Goal: Task Accomplishment & Management: Use online tool/utility

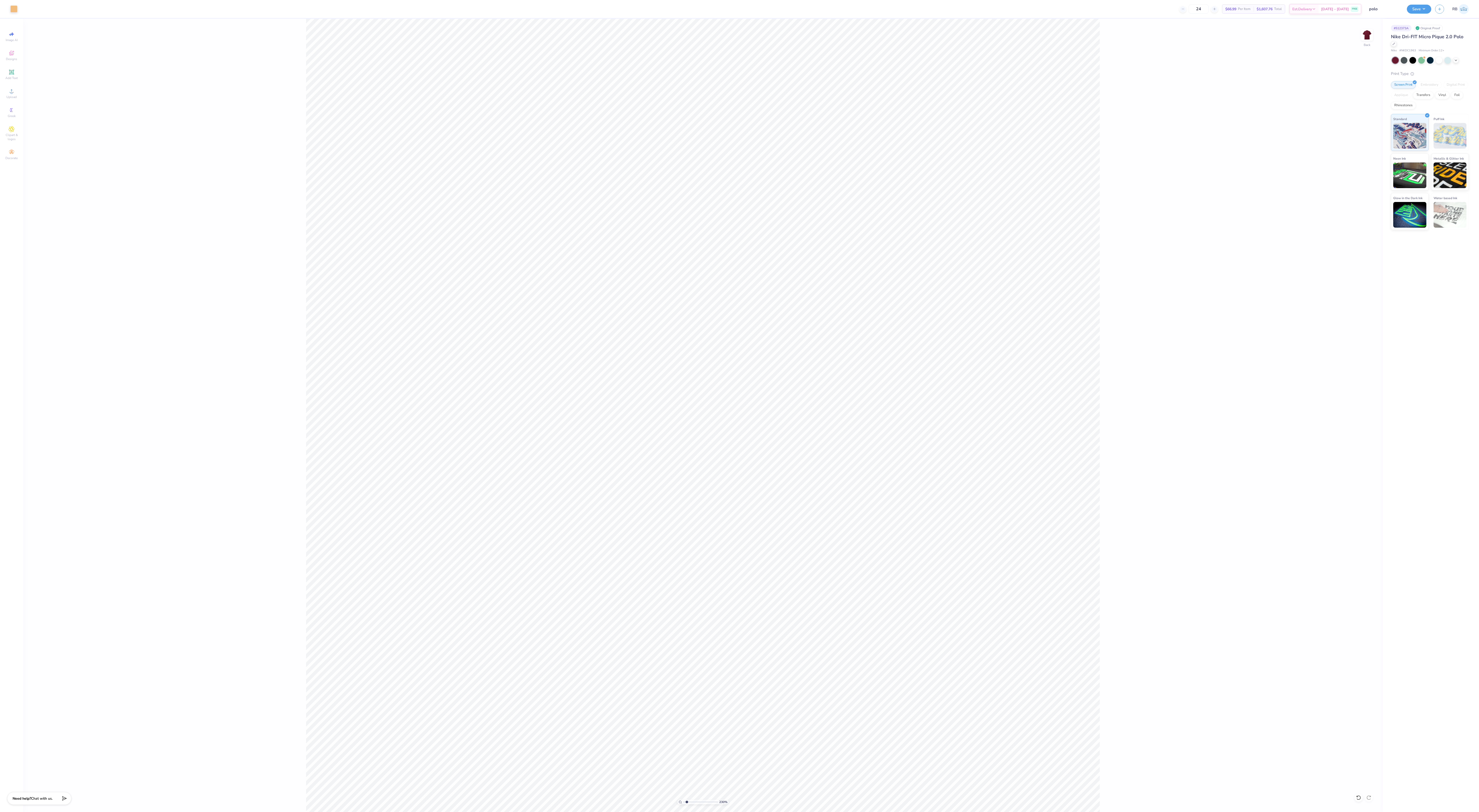
type input "1.67158547870274"
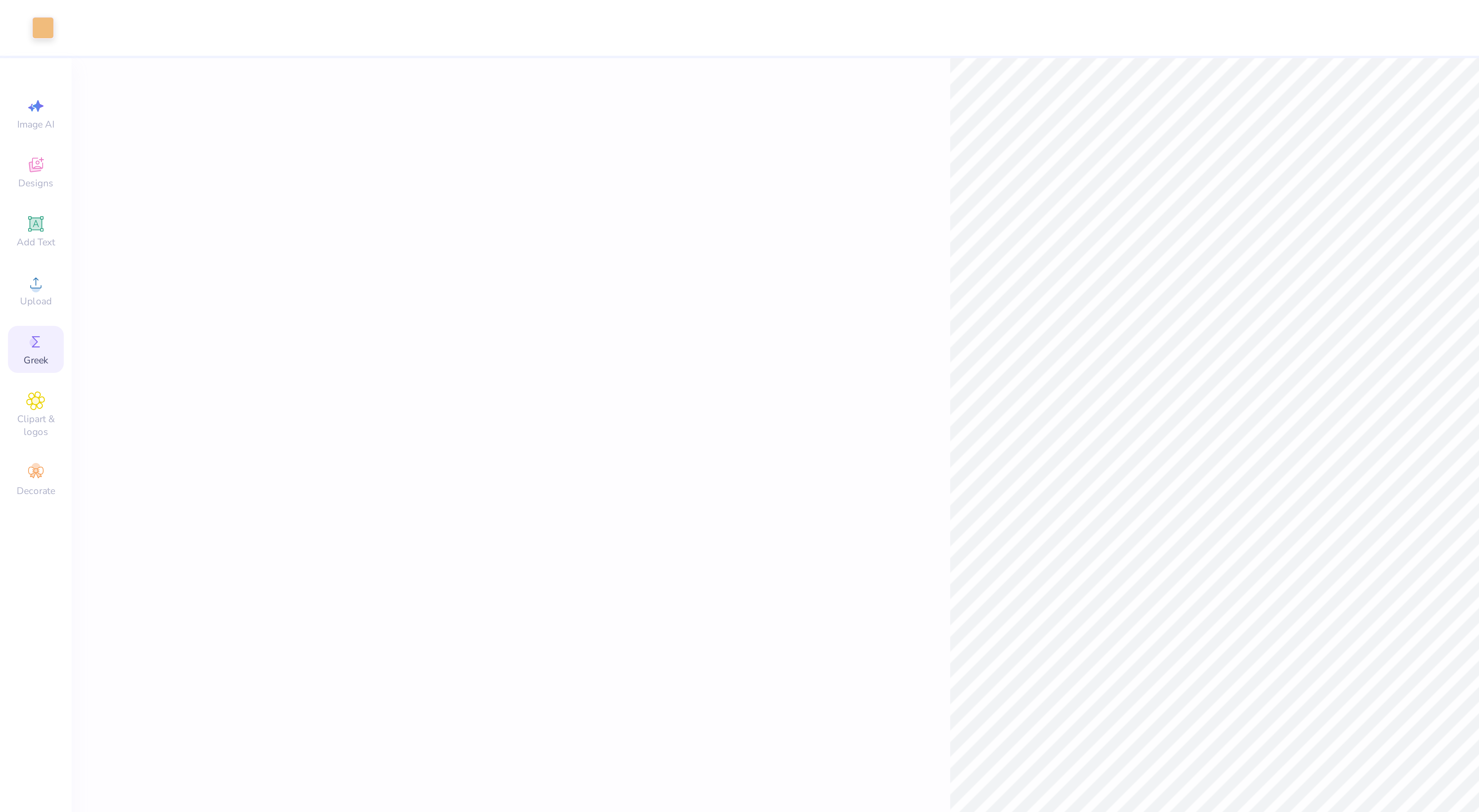
click at [10, 114] on span "Greek" at bounding box center [11, 116] width 8 height 4
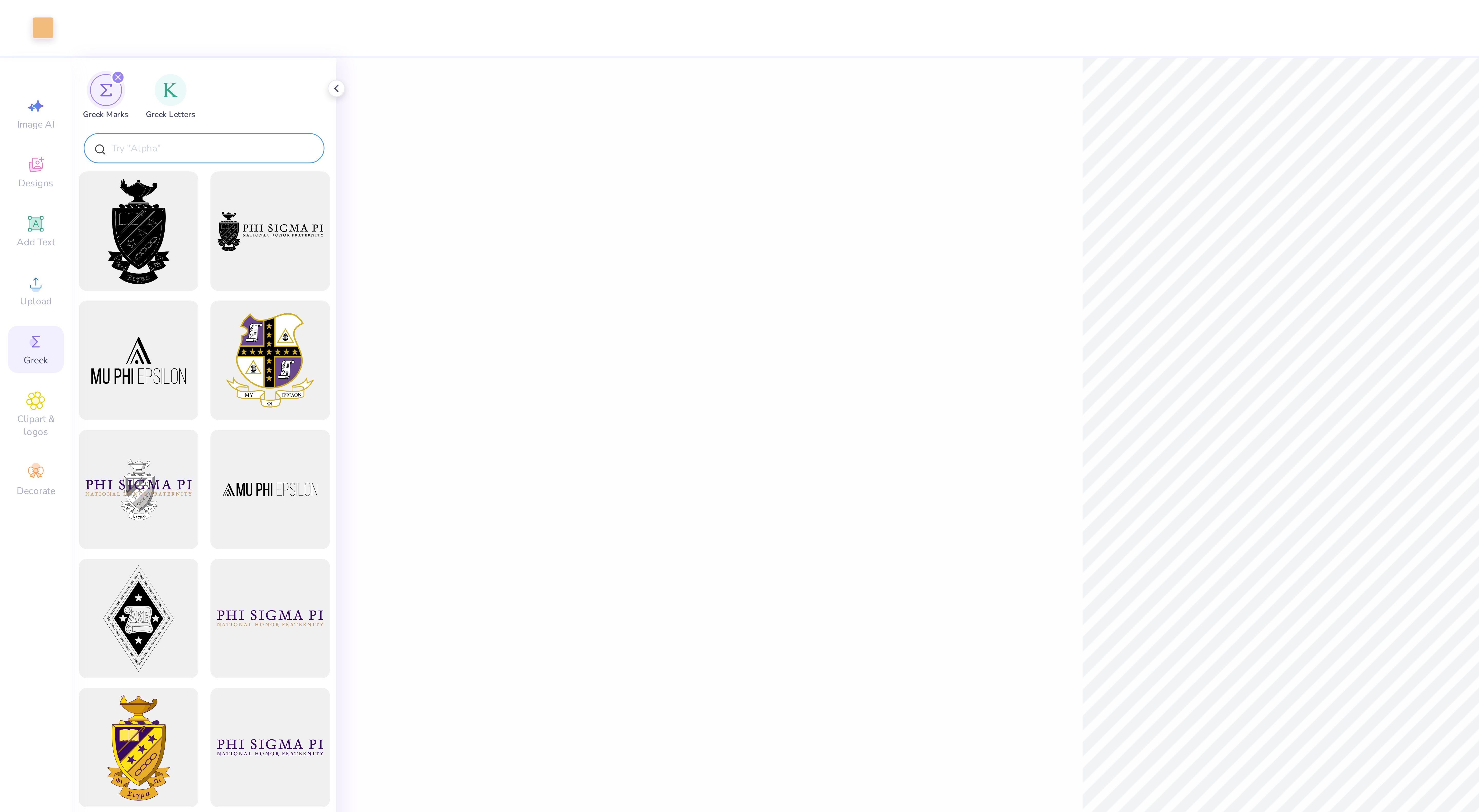
click at [49, 49] on input "text" at bounding box center [68, 48] width 65 height 5
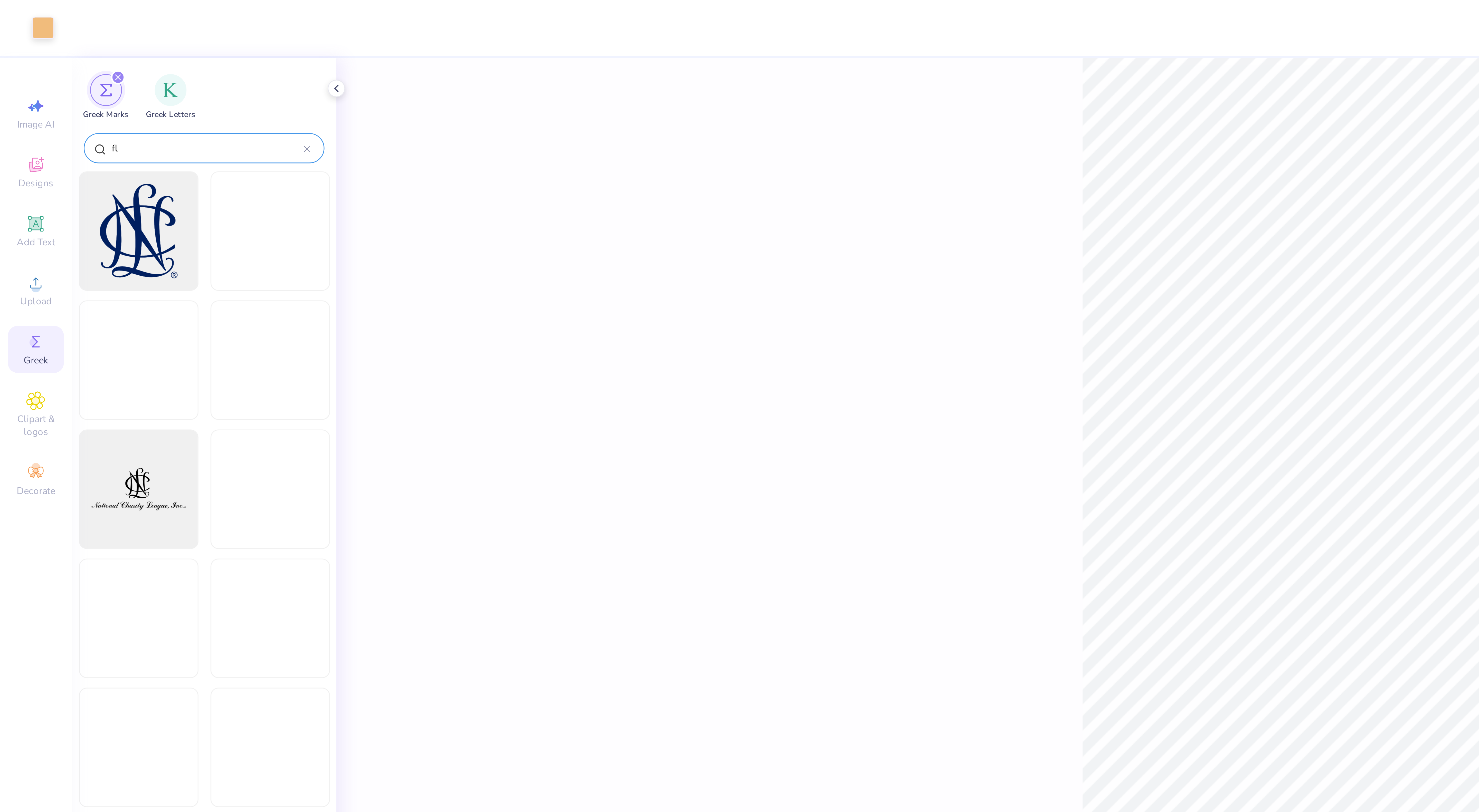
type input "f"
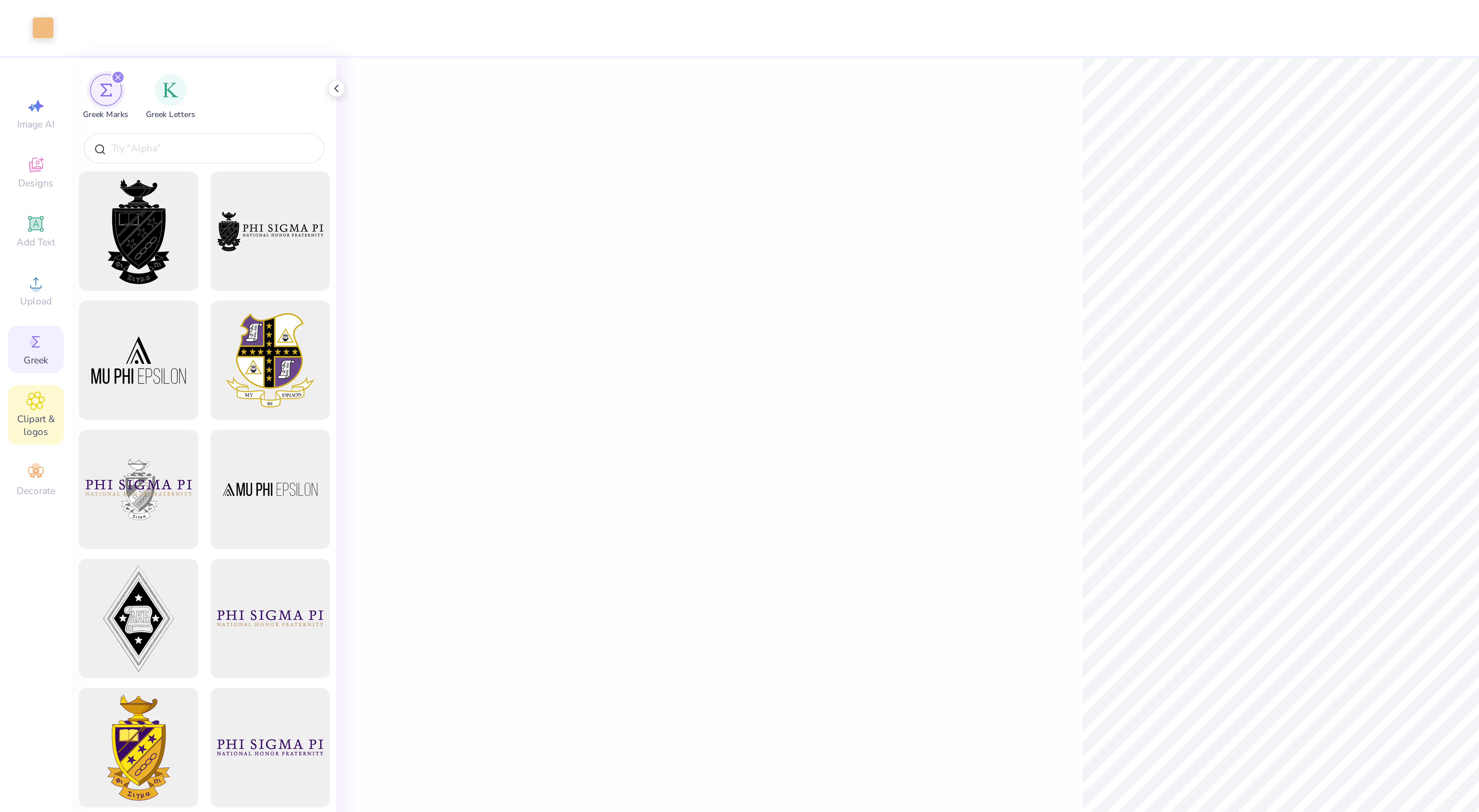
click at [7, 132] on div "Clipart & logos" at bounding box center [11, 134] width 18 height 20
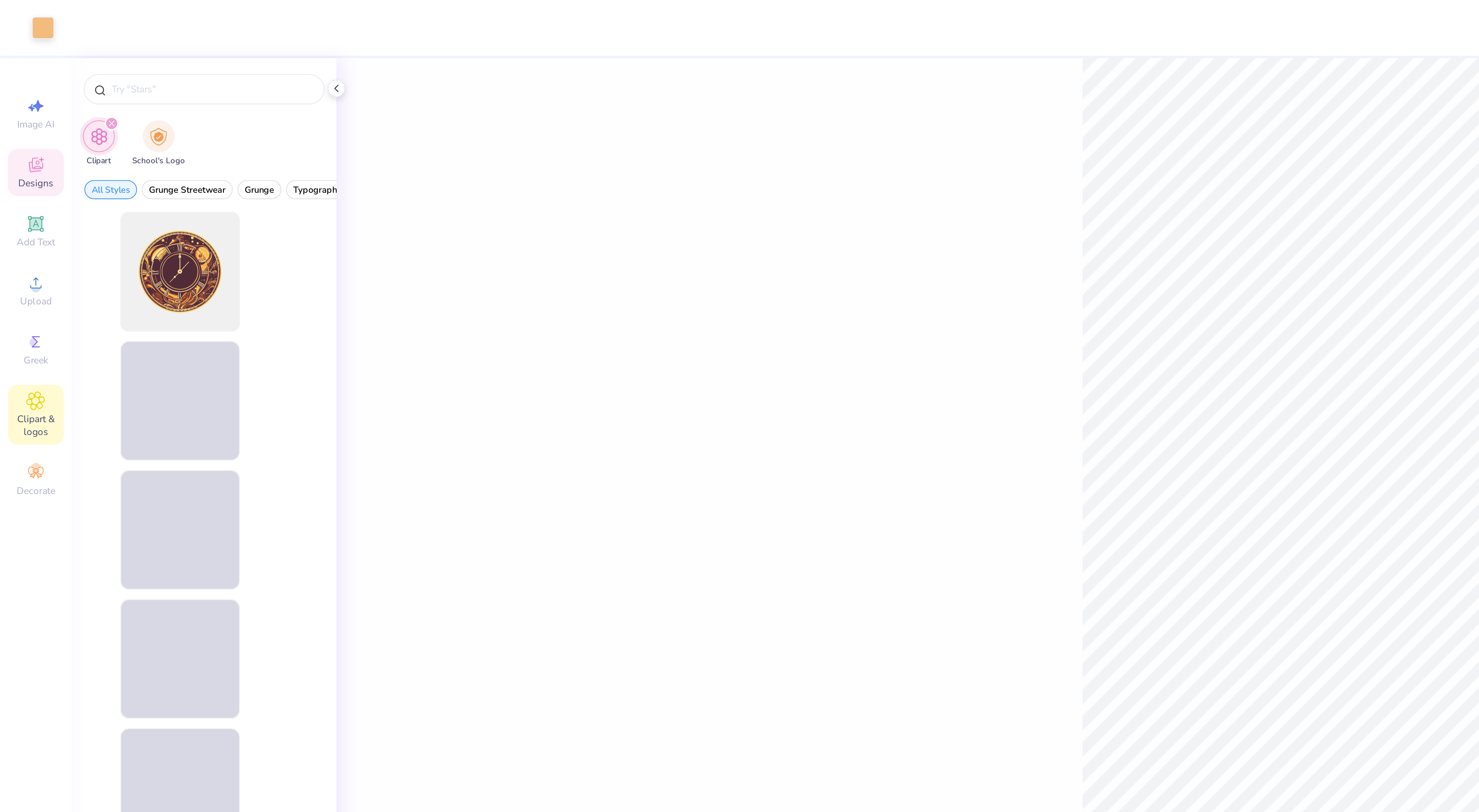
click at [11, 51] on icon at bounding box center [11, 53] width 5 height 5
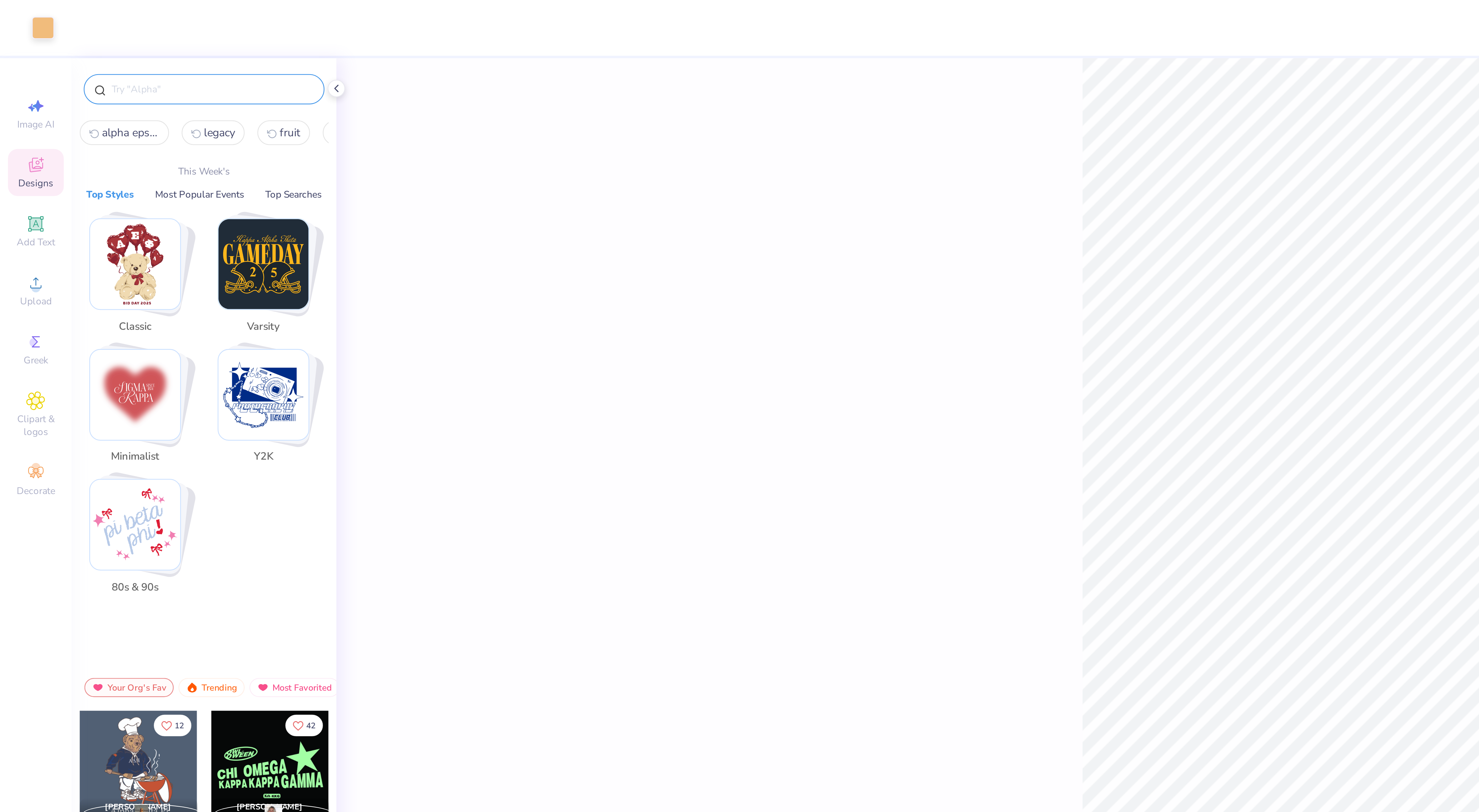
click at [40, 29] on input "text" at bounding box center [68, 29] width 65 height 5
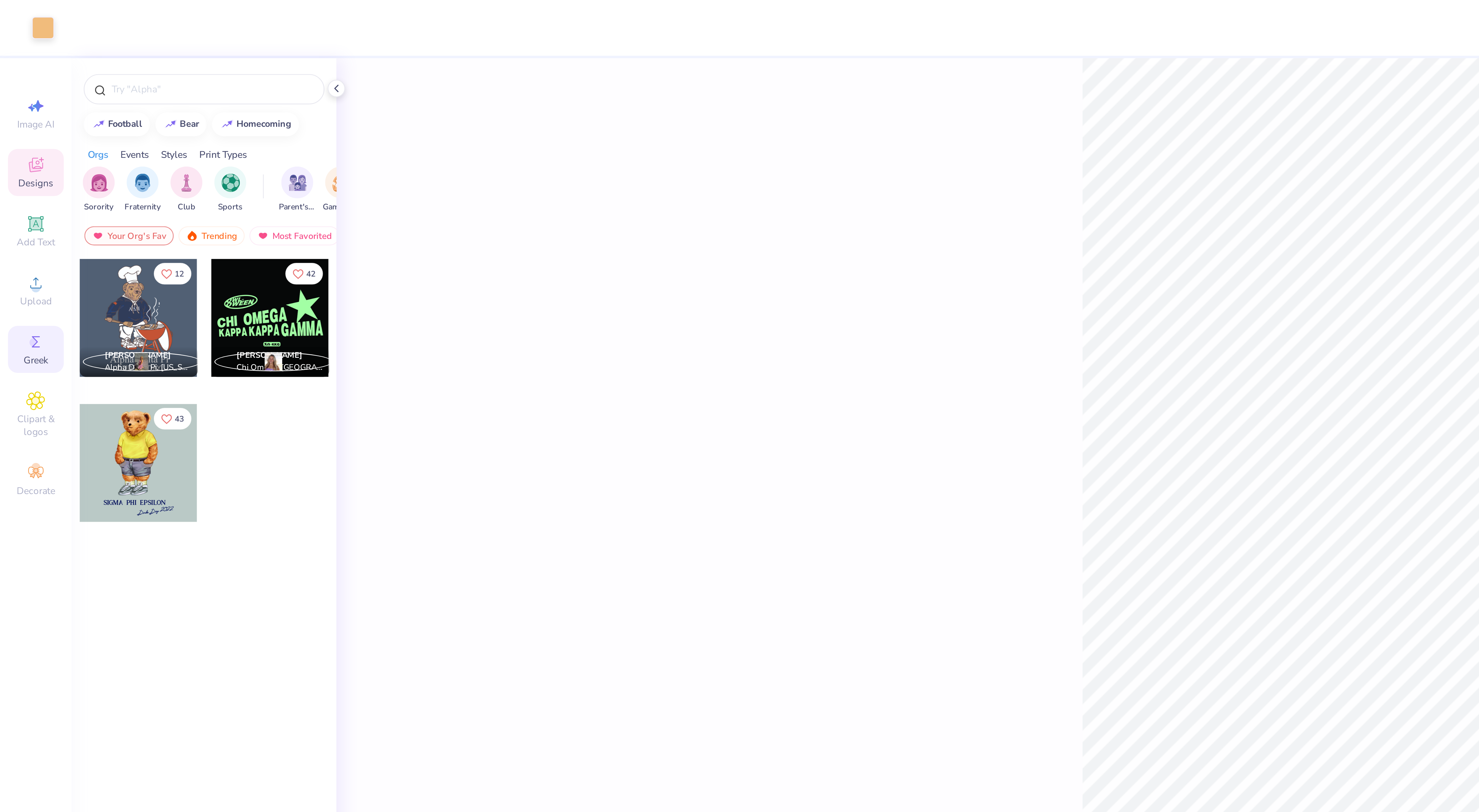
click at [14, 110] on icon at bounding box center [11, 110] width 6 height 6
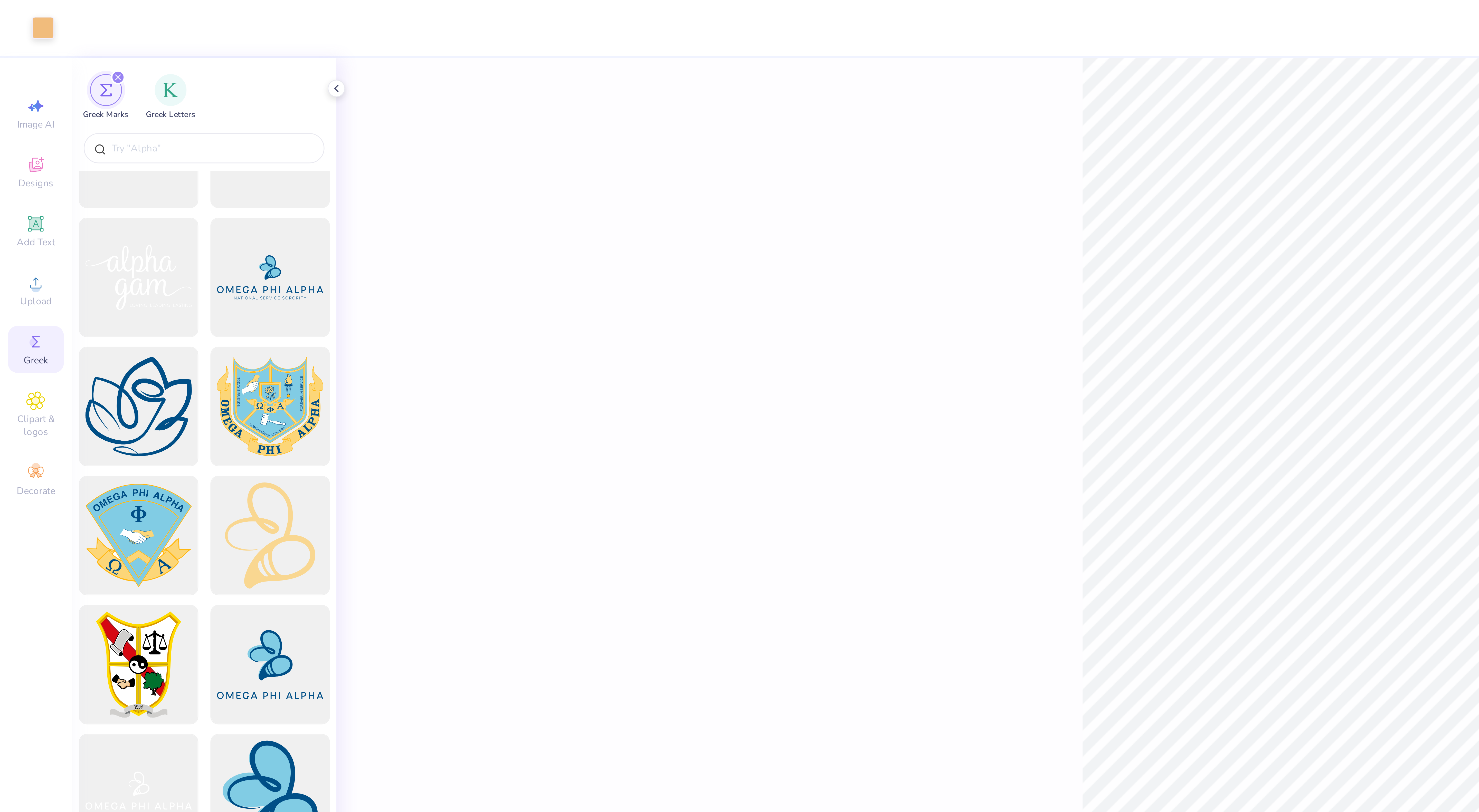
scroll to position [1109, 0]
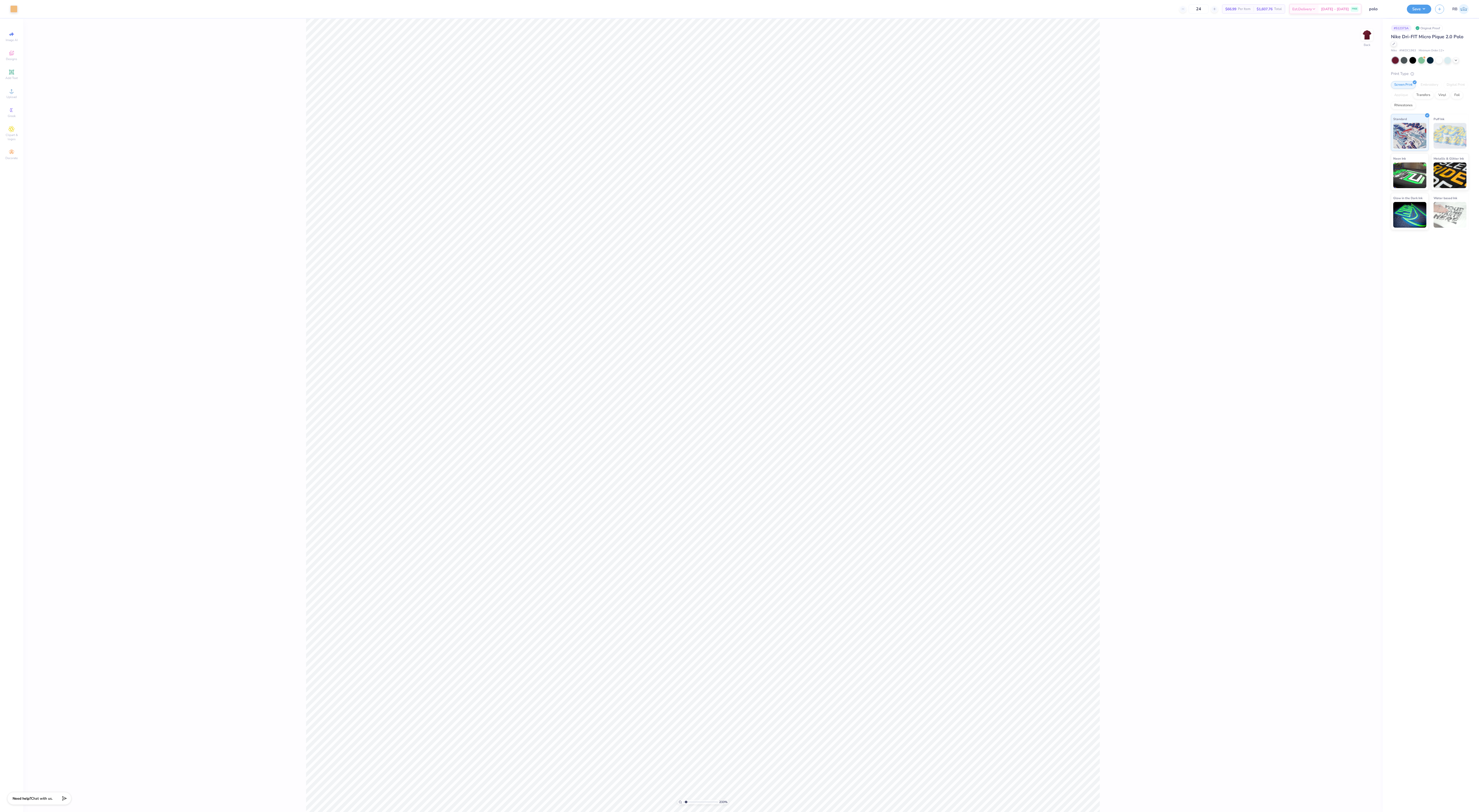
type input "1.472675285457"
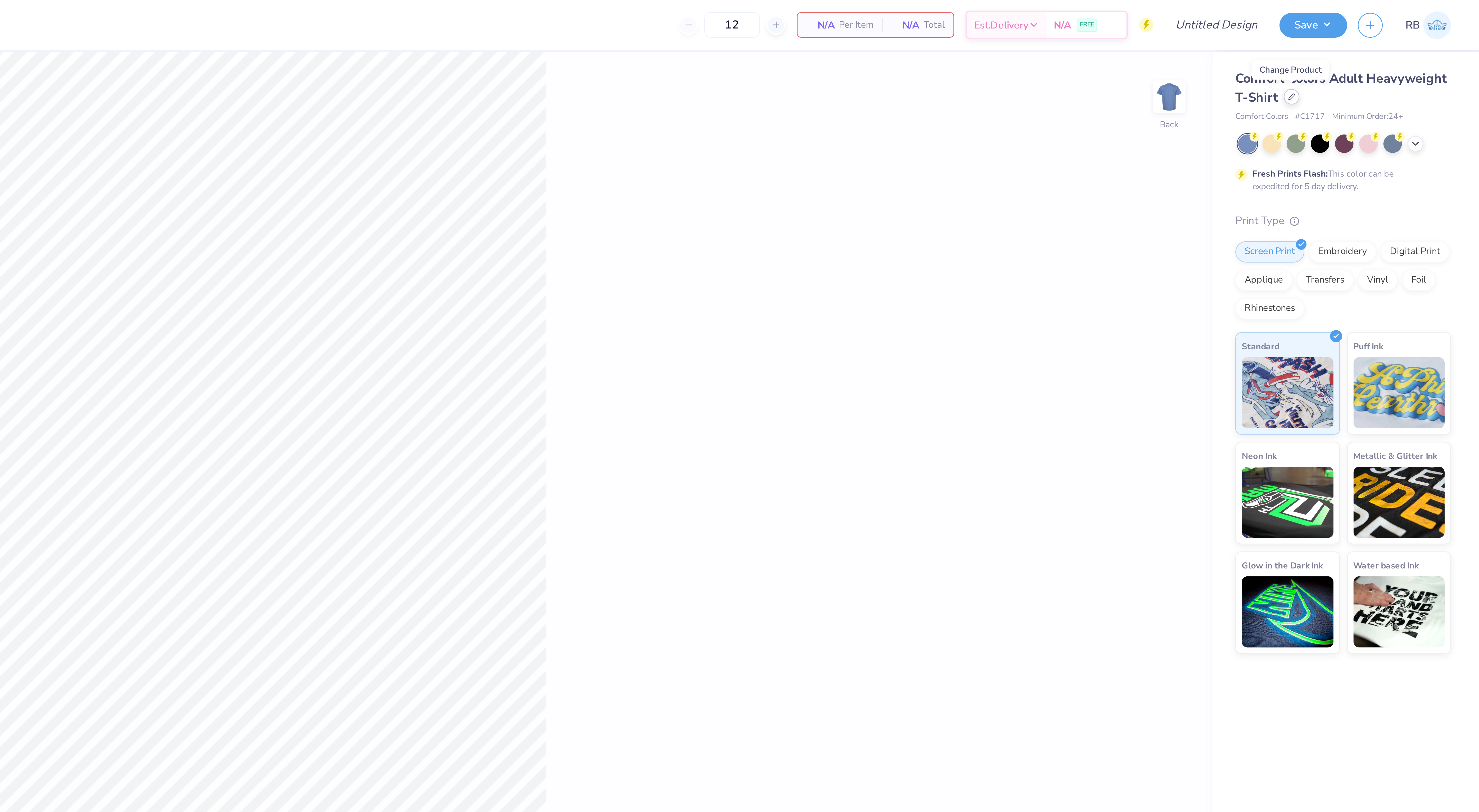
click at [1411, 36] on icon at bounding box center [1411, 35] width 2 height 2
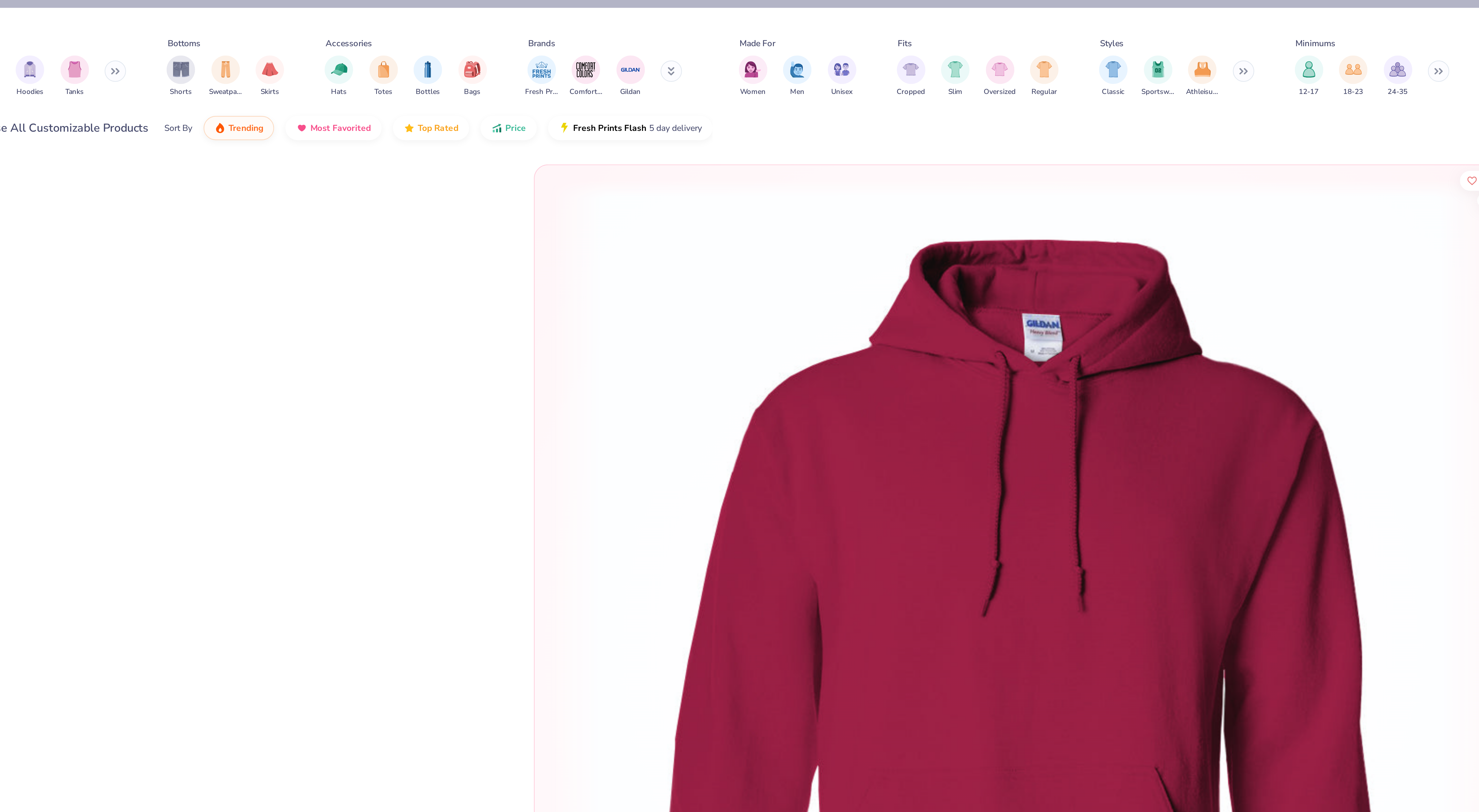
click at [263, 25] on icon at bounding box center [262, 25] width 2 height 3
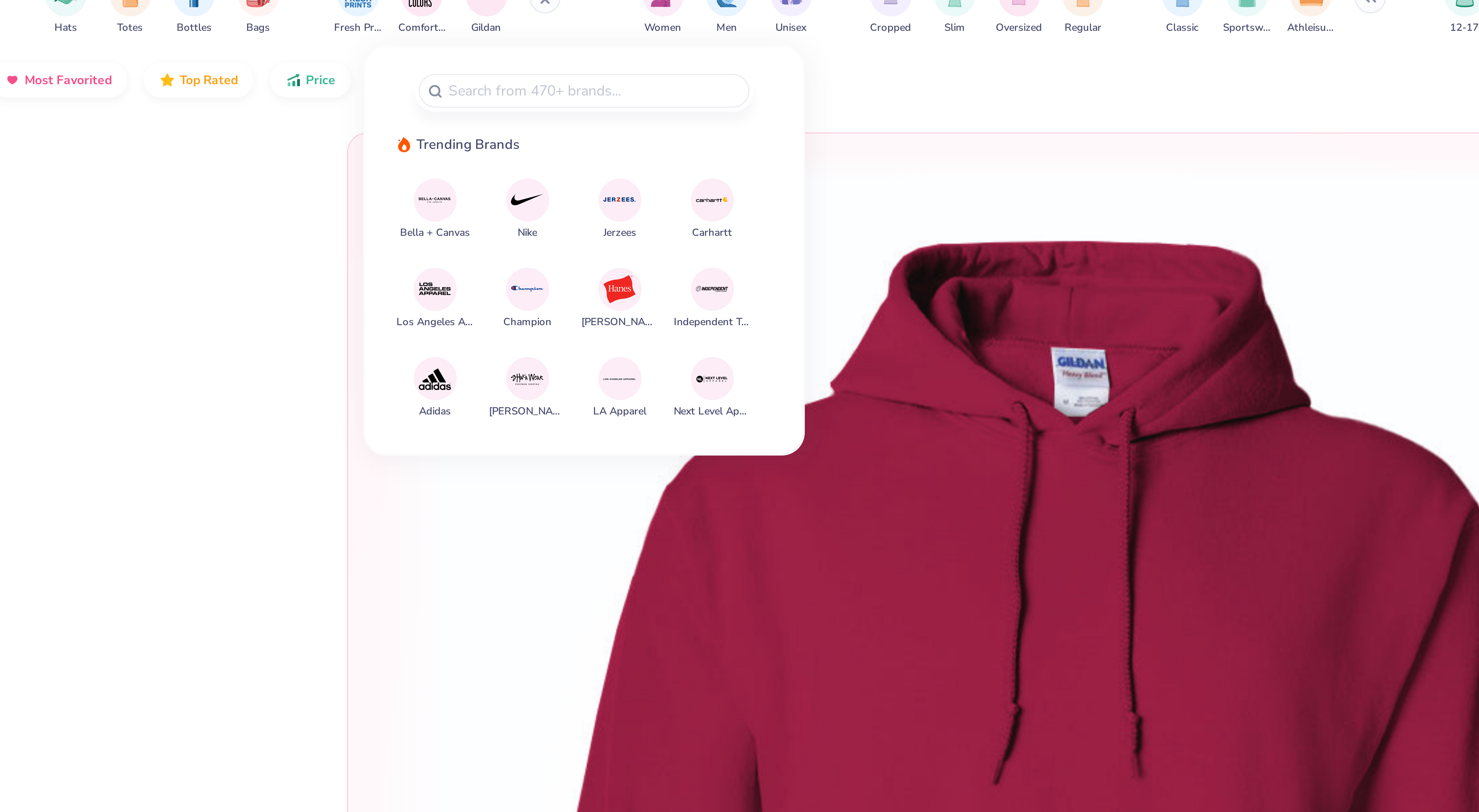
click at [162, 84] on div "217 4.8 Trending Gildan Adult Heavy Blend 8 Oz. 50/50 Hooded Sweatshirt + 37 80…" at bounding box center [749, 434] width 1442 height 755
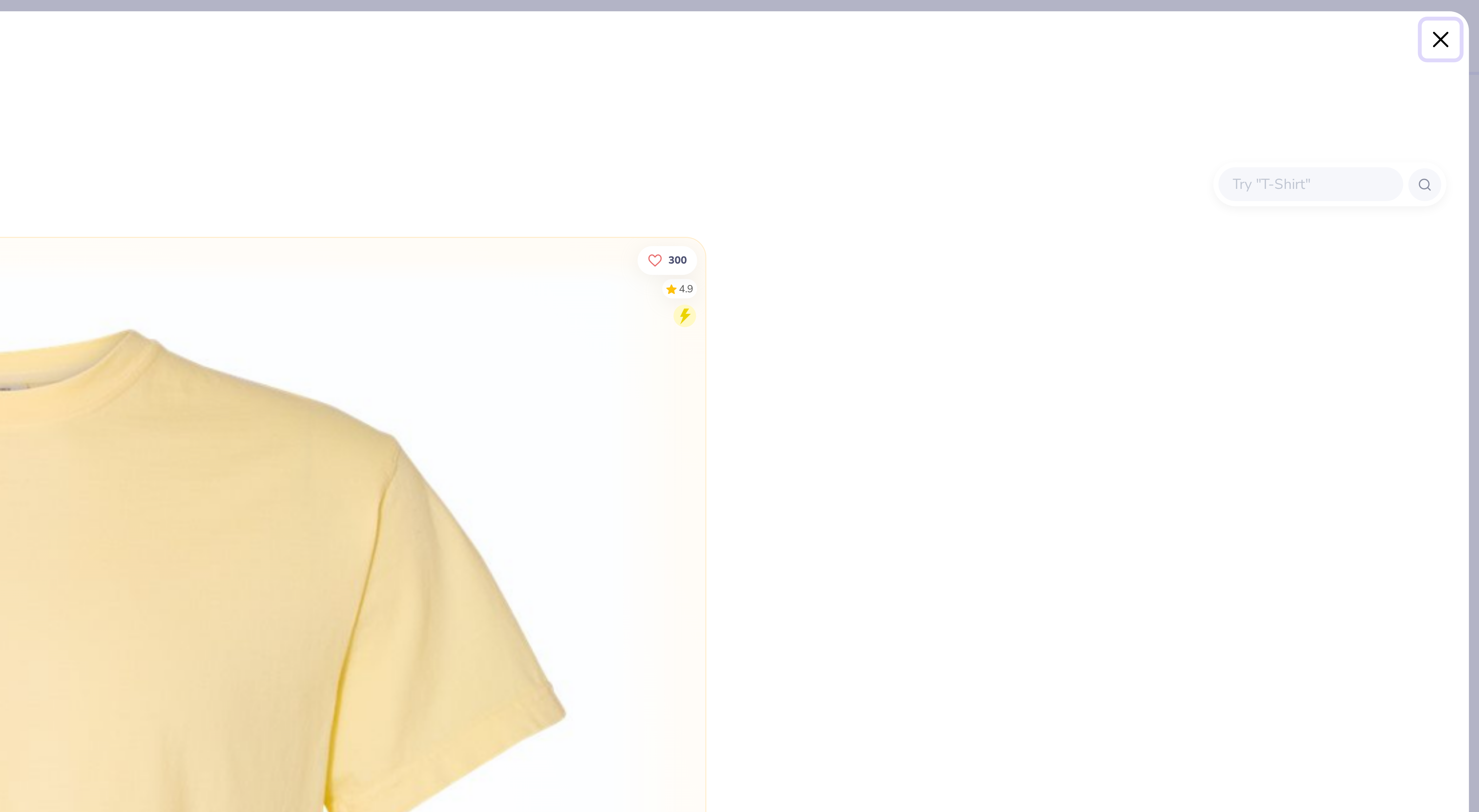
click at [1469, 10] on button "Close" at bounding box center [1469, 10] width 10 height 10
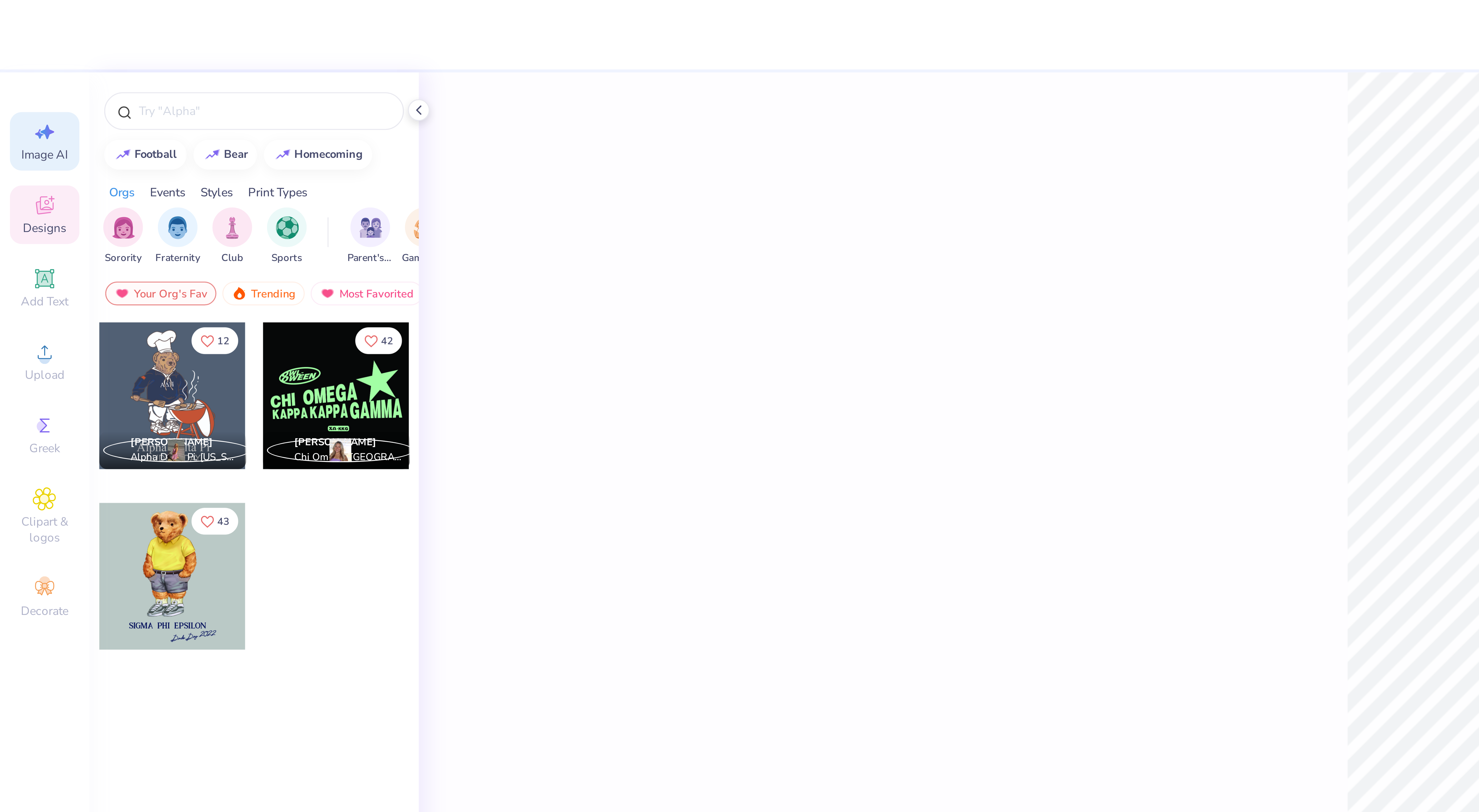
click at [7, 41] on span "Image AI" at bounding box center [11, 40] width 12 height 4
select select "4"
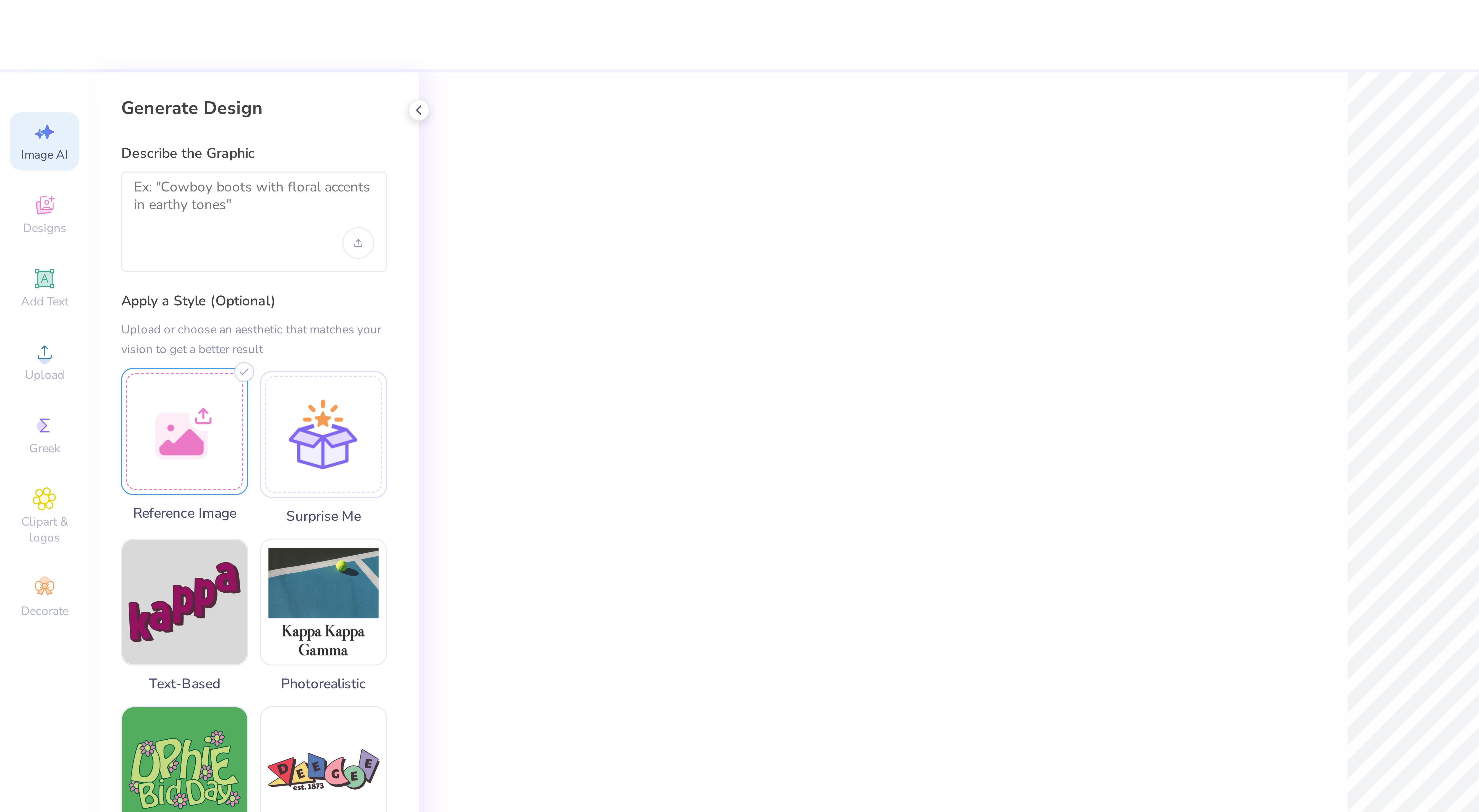
click at [45, 109] on div at bounding box center [48, 111] width 33 height 33
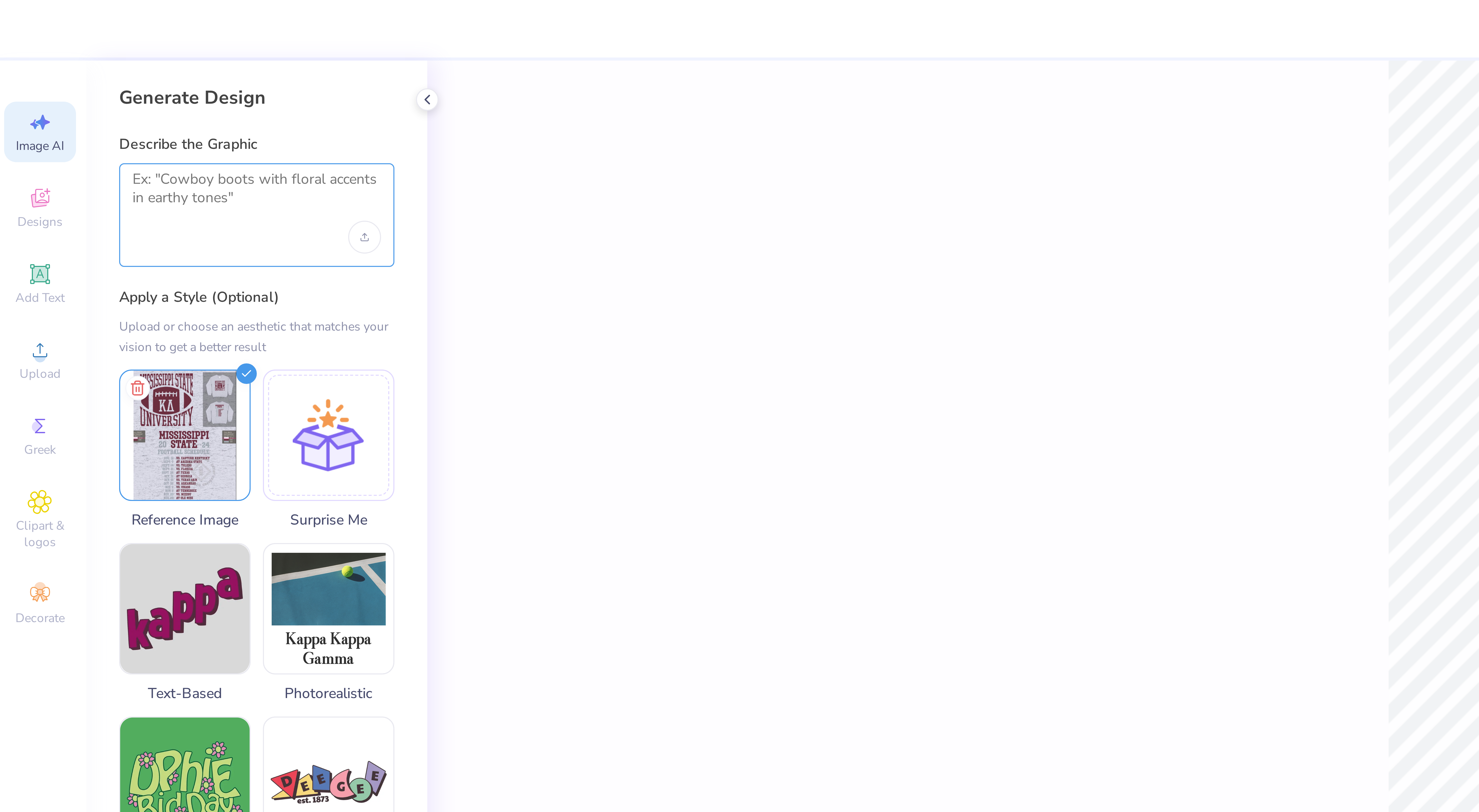
click at [58, 51] on textarea at bounding box center [65, 52] width 62 height 13
click at [67, 50] on textarea "Can you change it to APhi" at bounding box center [65, 52] width 62 height 13
click at [68, 49] on textarea "Can you change it to Florida State University" APhi" at bounding box center [65, 52] width 62 height 13
click at [74, 55] on textarea "Can you change it to "Florida State University" APhi" at bounding box center [65, 52] width 62 height 13
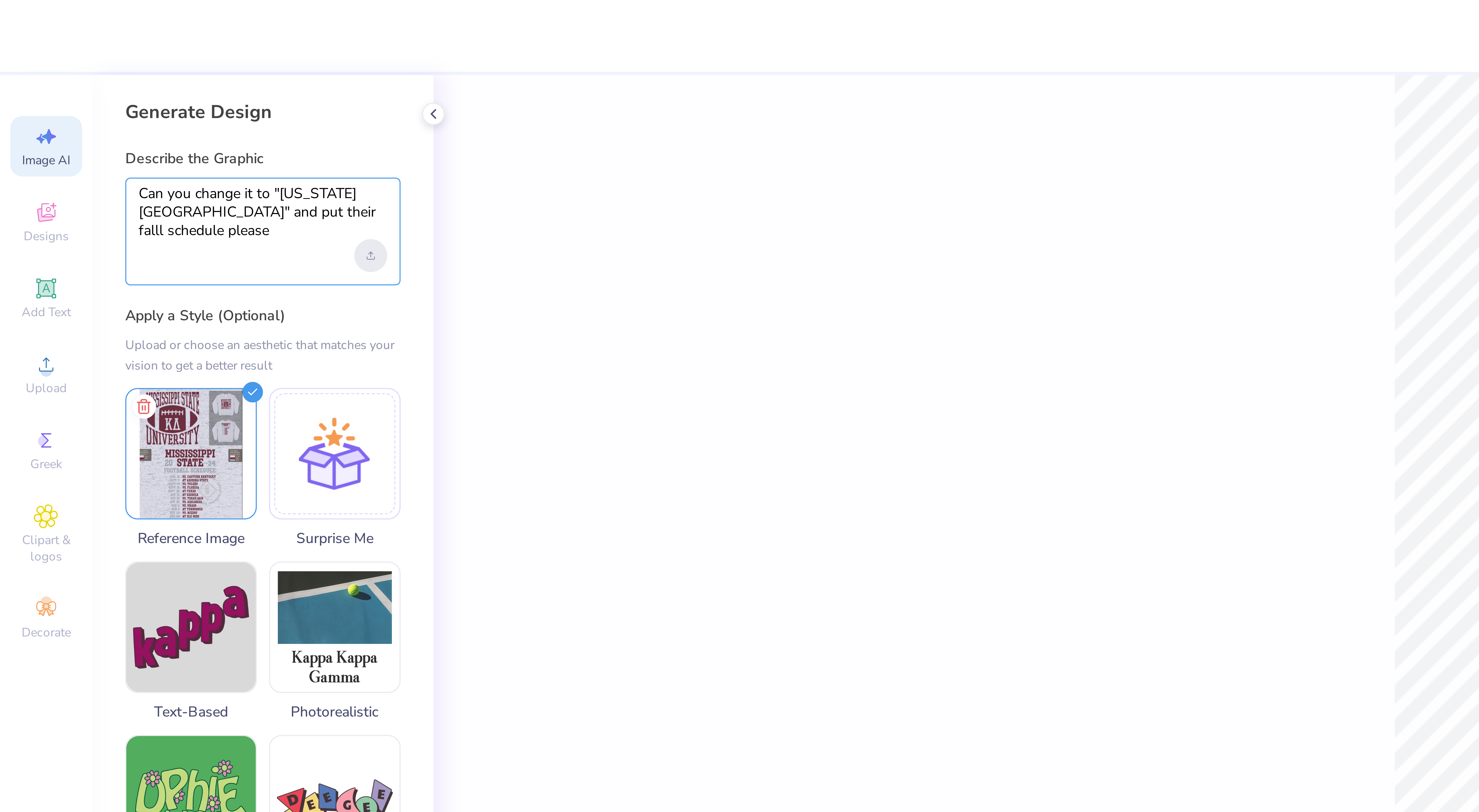
type textarea "Can you change it to "[US_STATE][GEOGRAPHIC_DATA]" and put their falll schedule…"
click at [90, 63] on div "Upload image" at bounding box center [92, 64] width 8 height 8
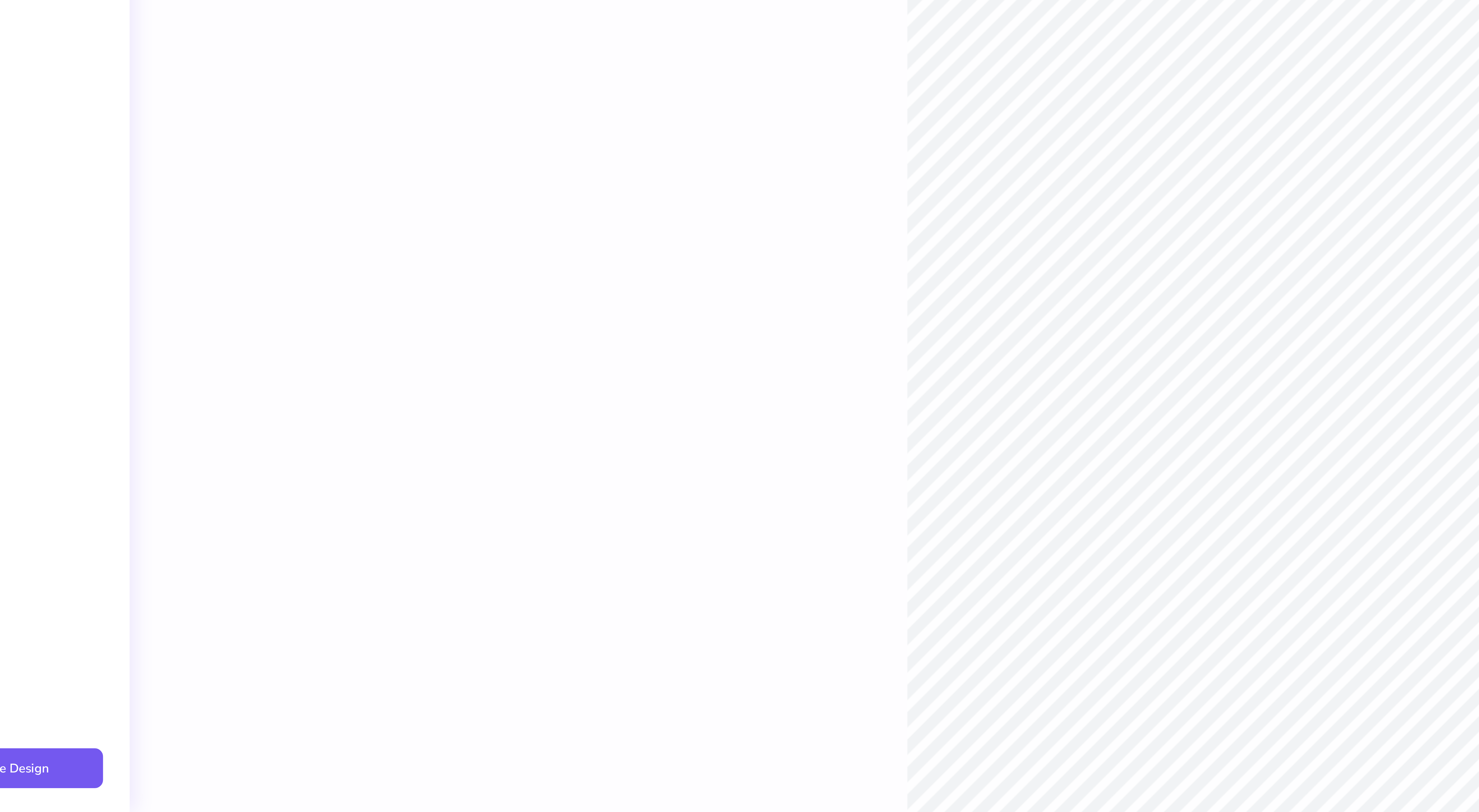
click at [79, 802] on button "Generate Design" at bounding box center [66, 799] width 69 height 13
